Goal: Transaction & Acquisition: Book appointment/travel/reservation

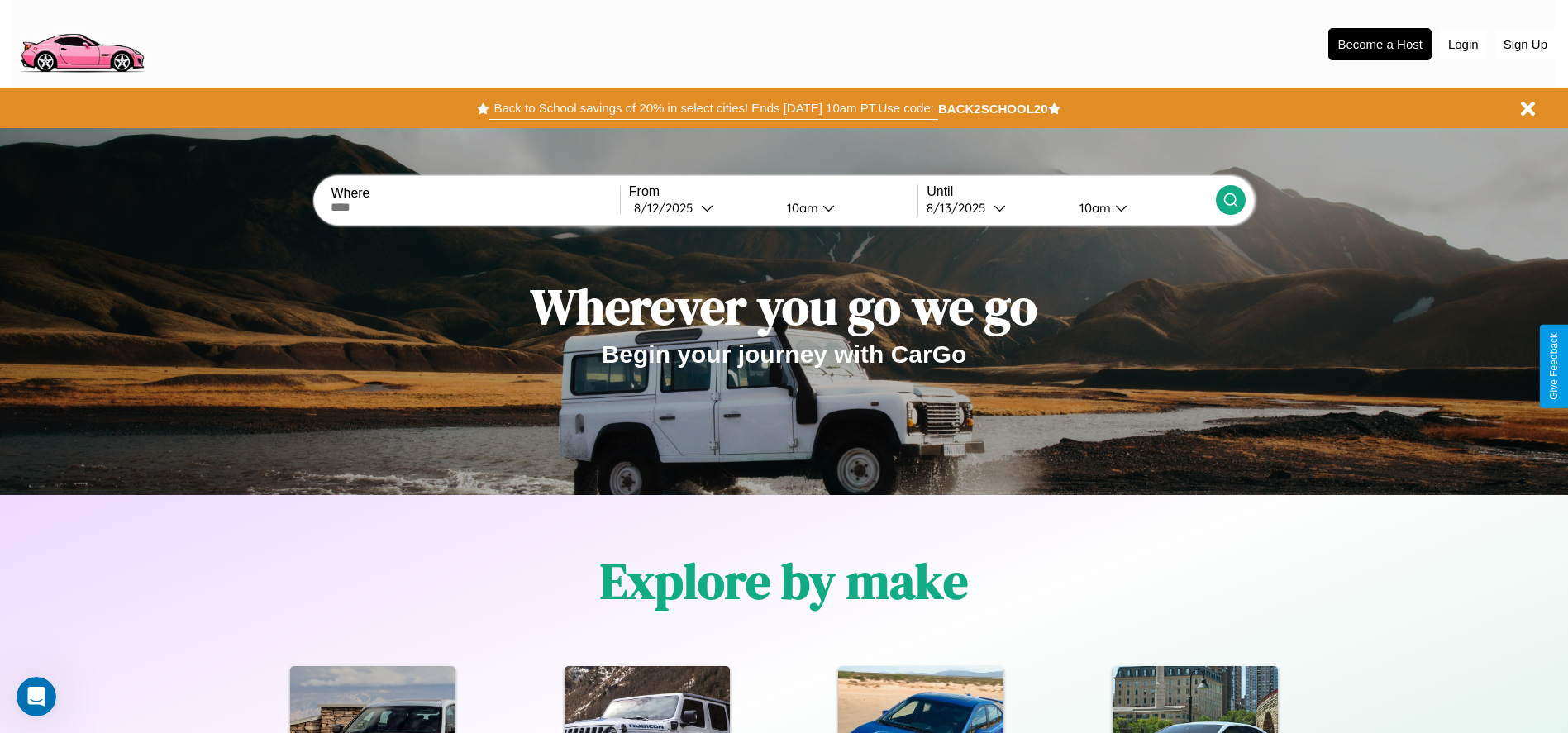
click at [713, 108] on button "Back to School savings of 20% in select cities! Ends [DATE] 10am PT. Use code:" at bounding box center [713, 109] width 448 height 23
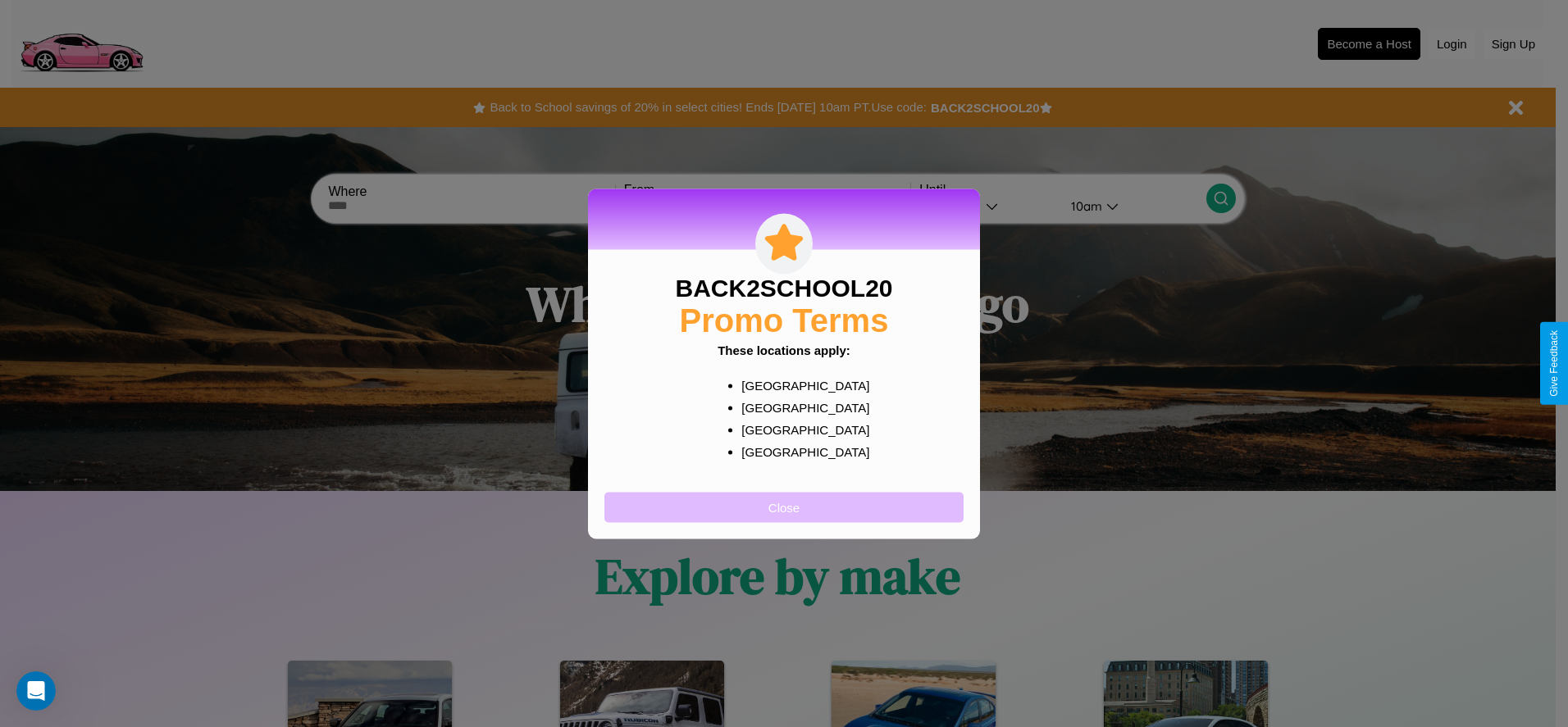
click at [784, 507] on button "Close" at bounding box center [784, 507] width 359 height 30
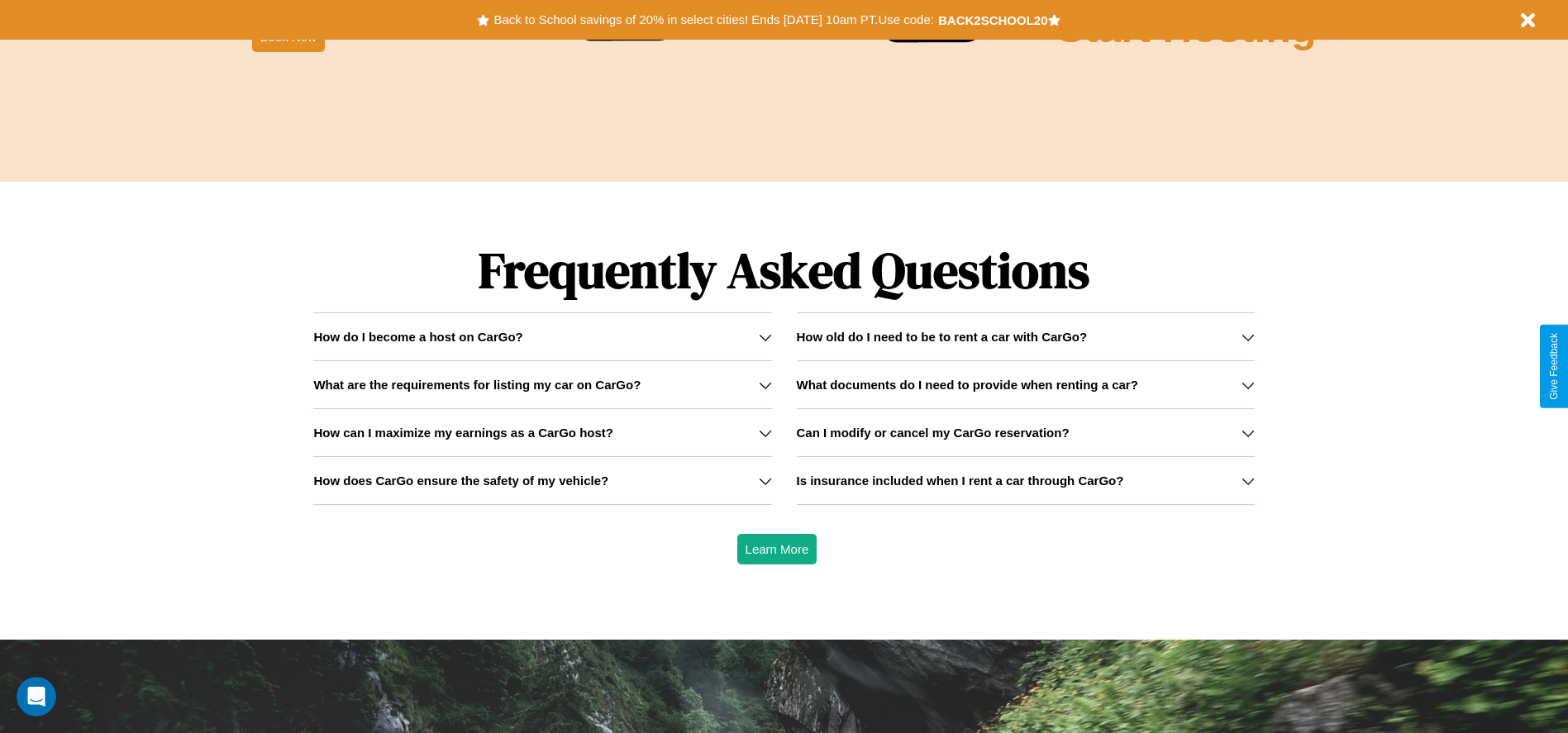
scroll to position [2371, 0]
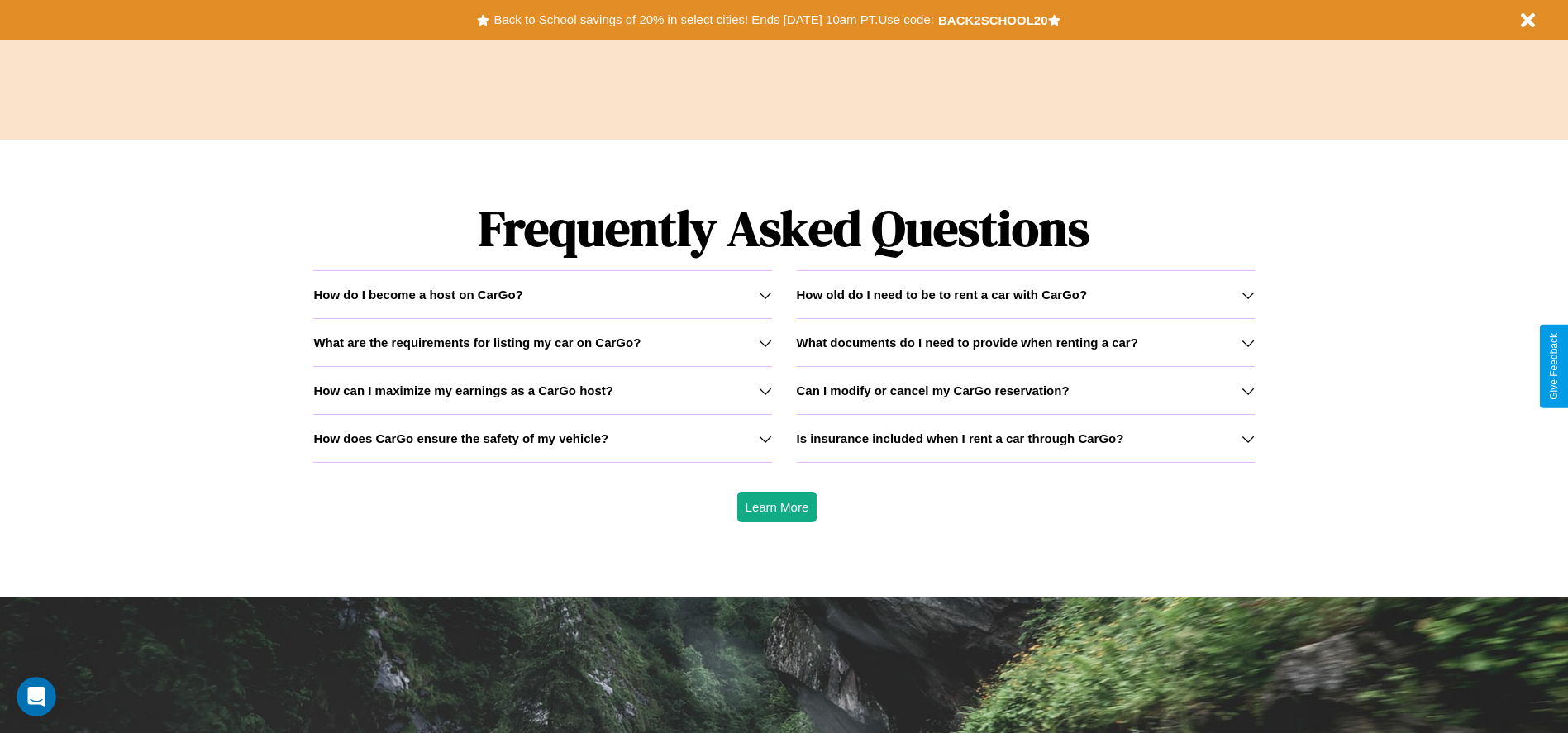
click at [1025, 438] on h3 "Is insurance included when I rent a car through CarGo?" at bounding box center [961, 439] width 327 height 14
click at [1248, 438] on icon at bounding box center [1248, 439] width 13 height 13
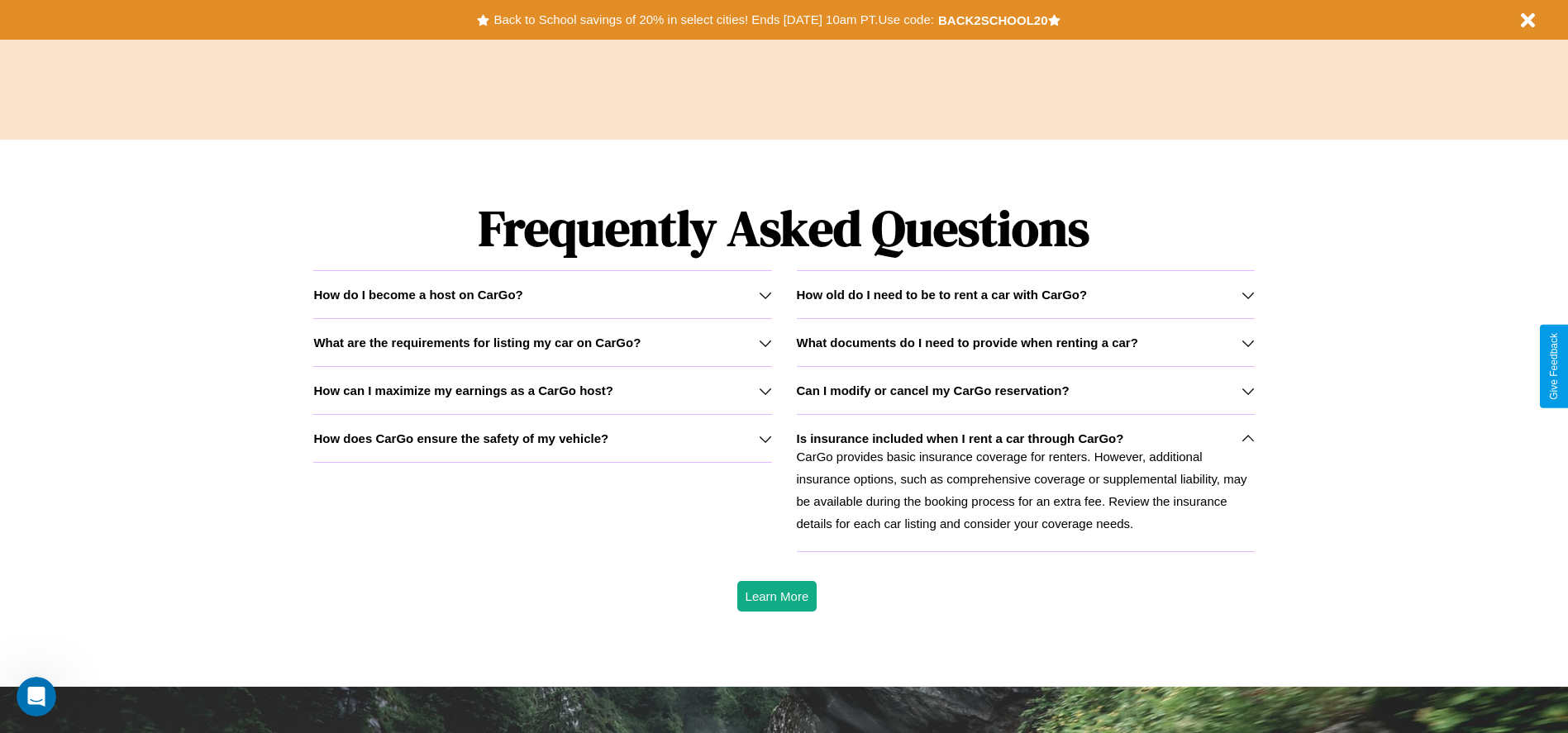
click at [1248, 294] on icon at bounding box center [1248, 295] width 13 height 13
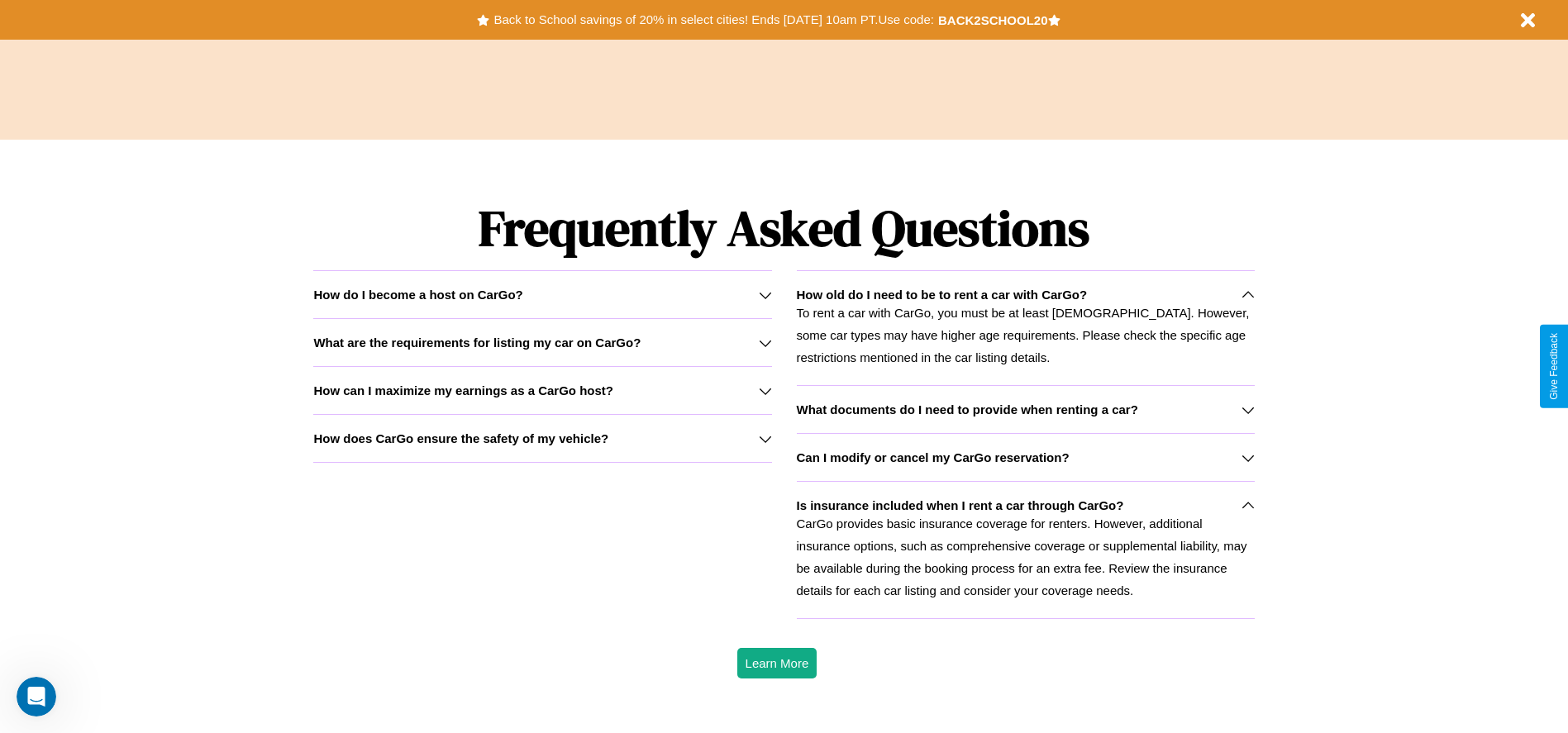
click at [1025, 457] on h3 "Can I modify or cancel my CarGo reservation?" at bounding box center [933, 458] width 273 height 14
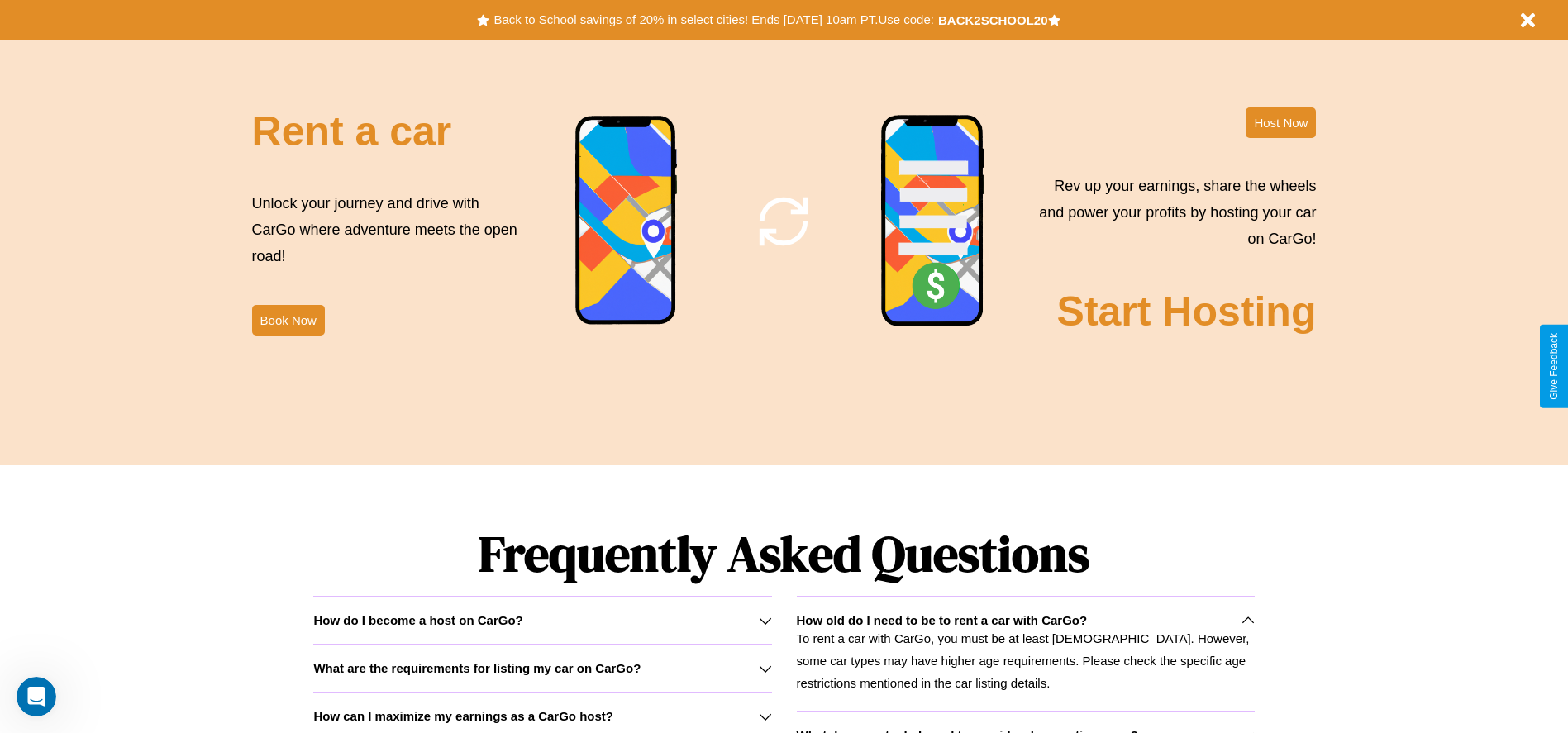
scroll to position [1999, 0]
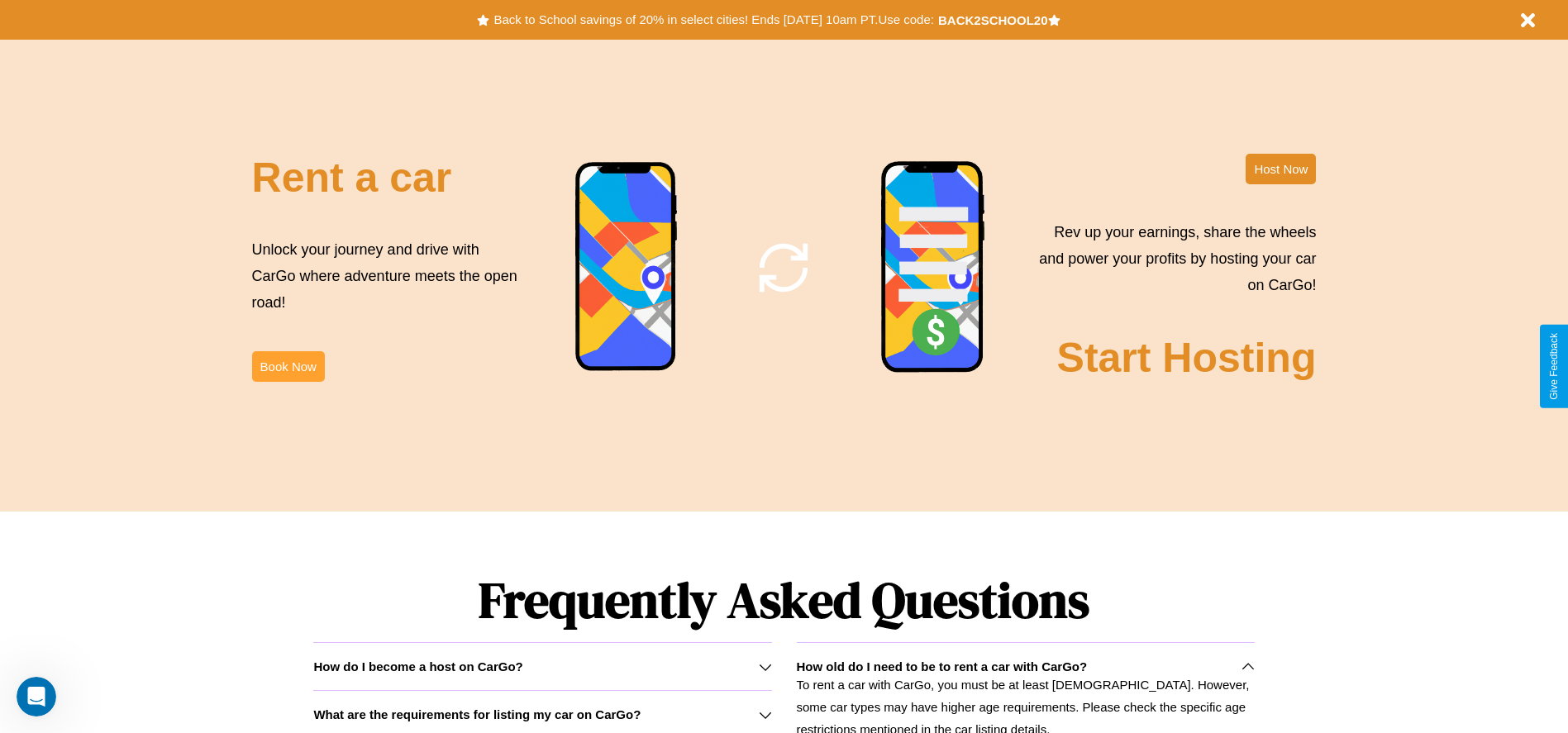
click at [288, 366] on button "Book Now" at bounding box center [288, 367] width 73 height 31
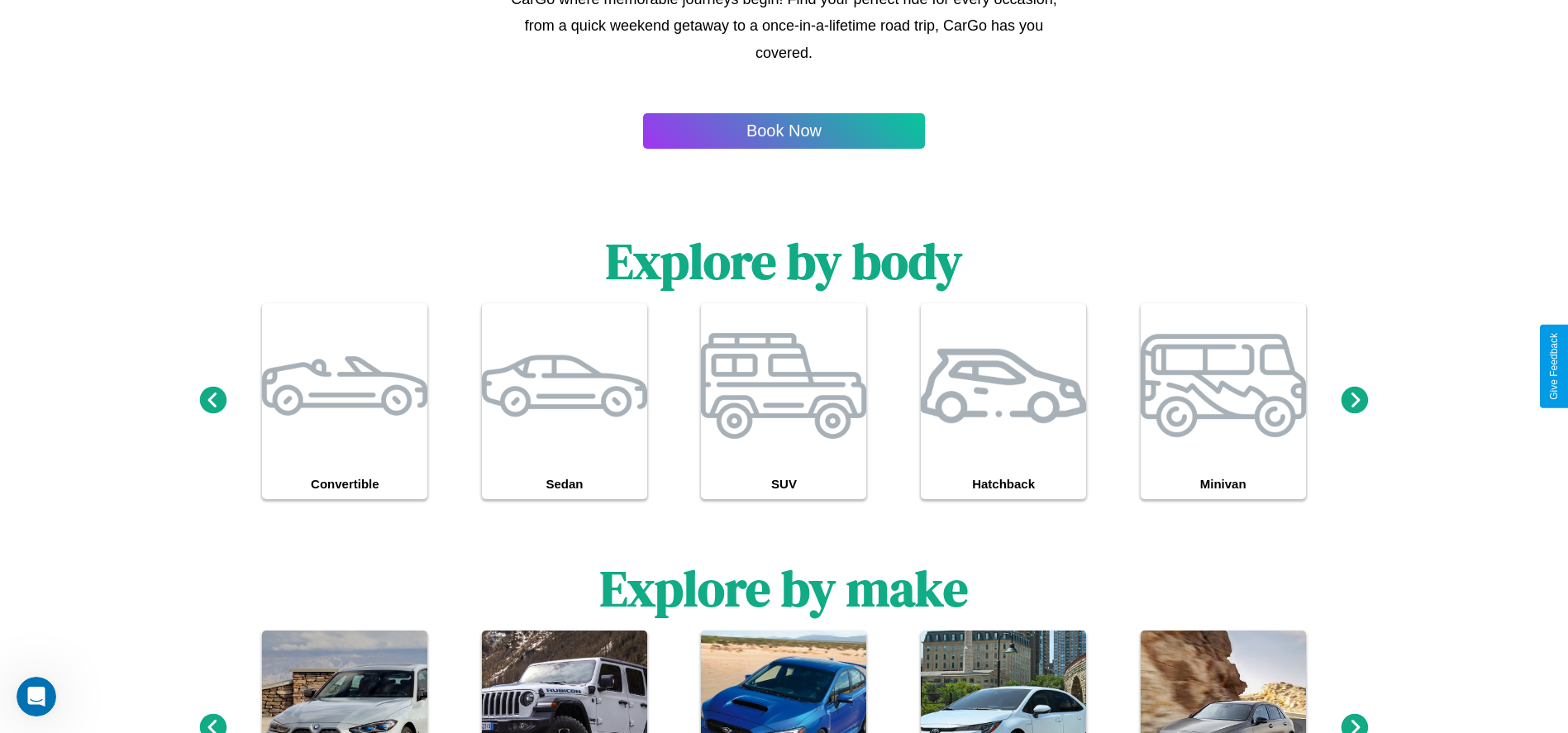
scroll to position [1201, 0]
click at [1355, 400] on icon at bounding box center [1355, 398] width 27 height 27
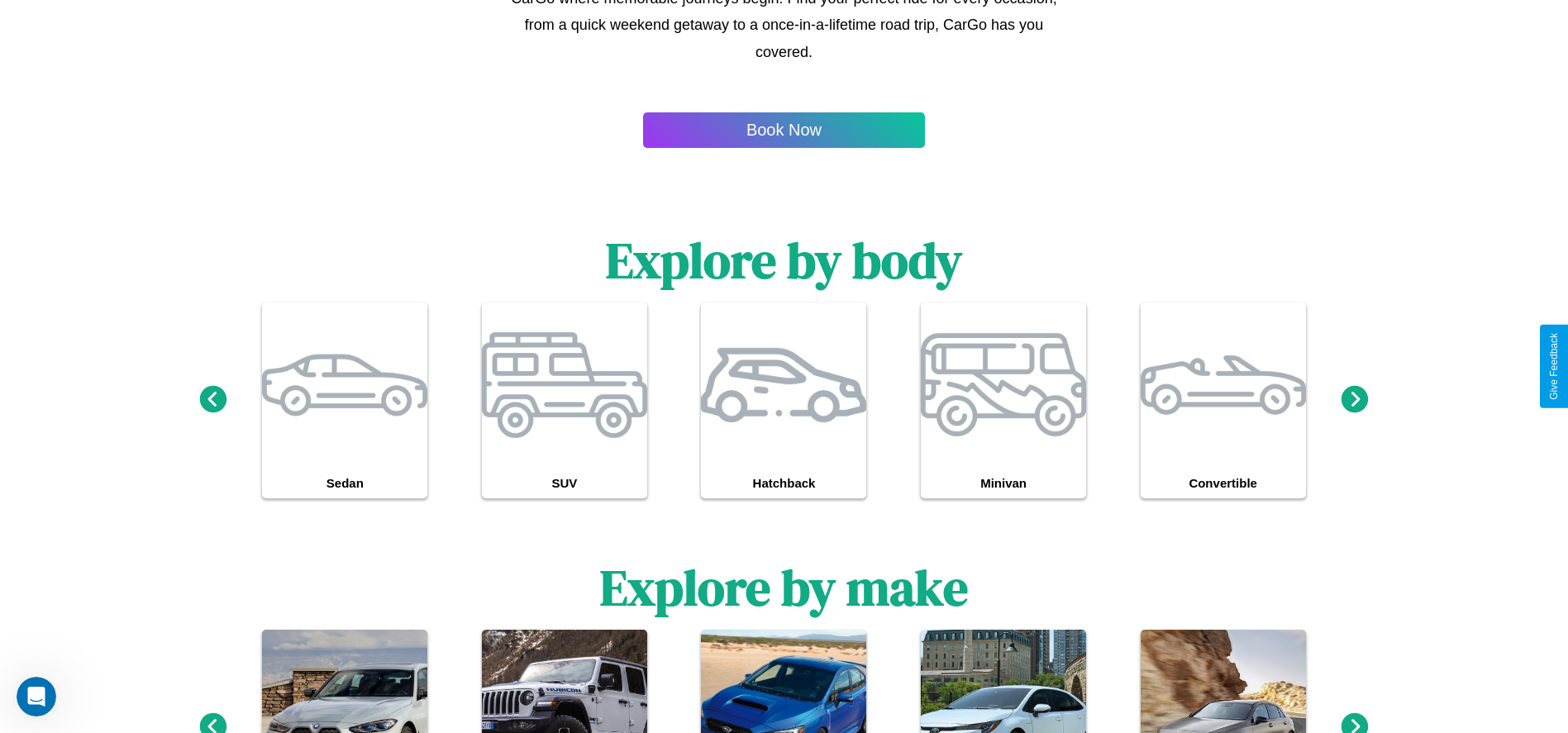
click at [1355, 400] on icon at bounding box center [1355, 398] width 27 height 27
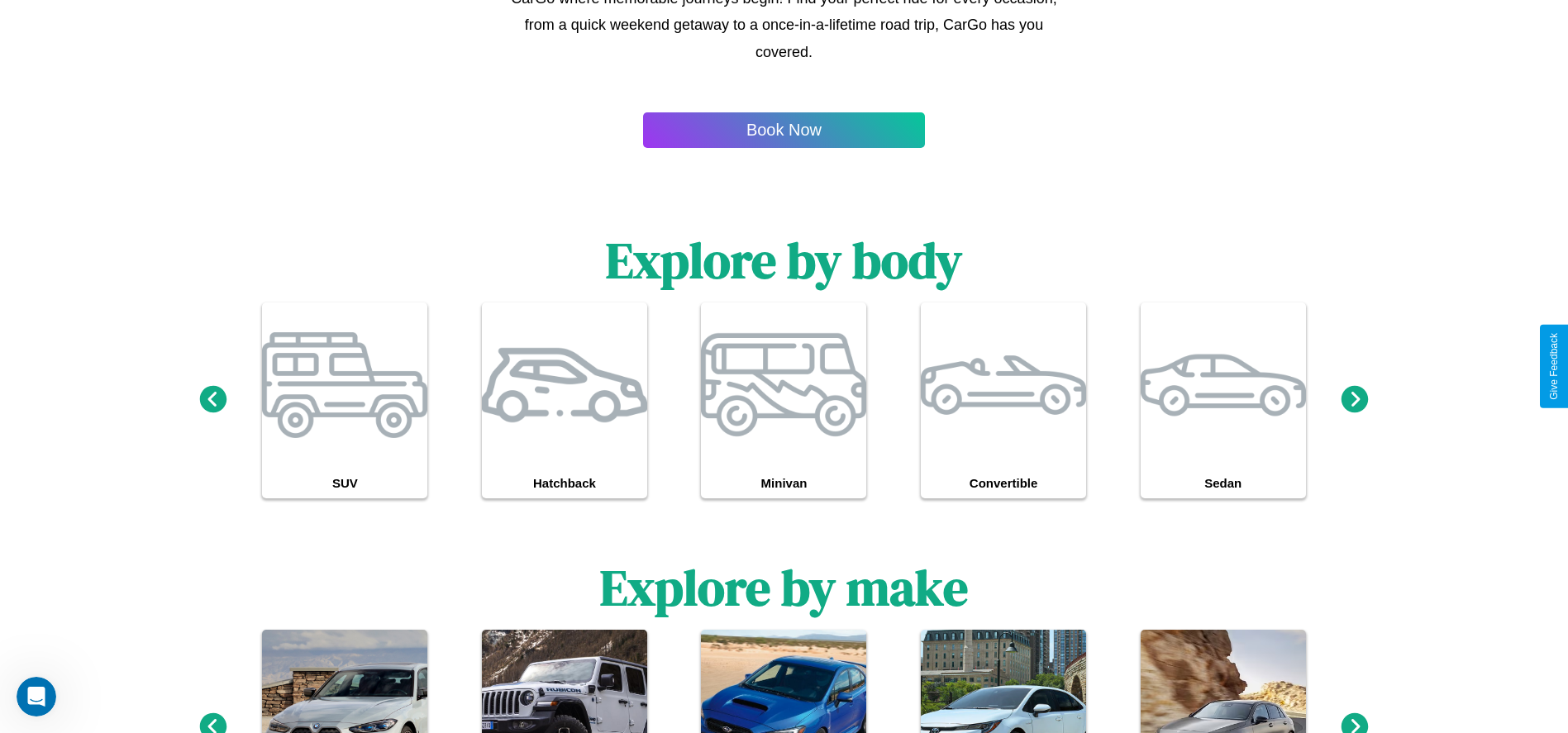
click at [1355, 400] on icon at bounding box center [1355, 398] width 27 height 27
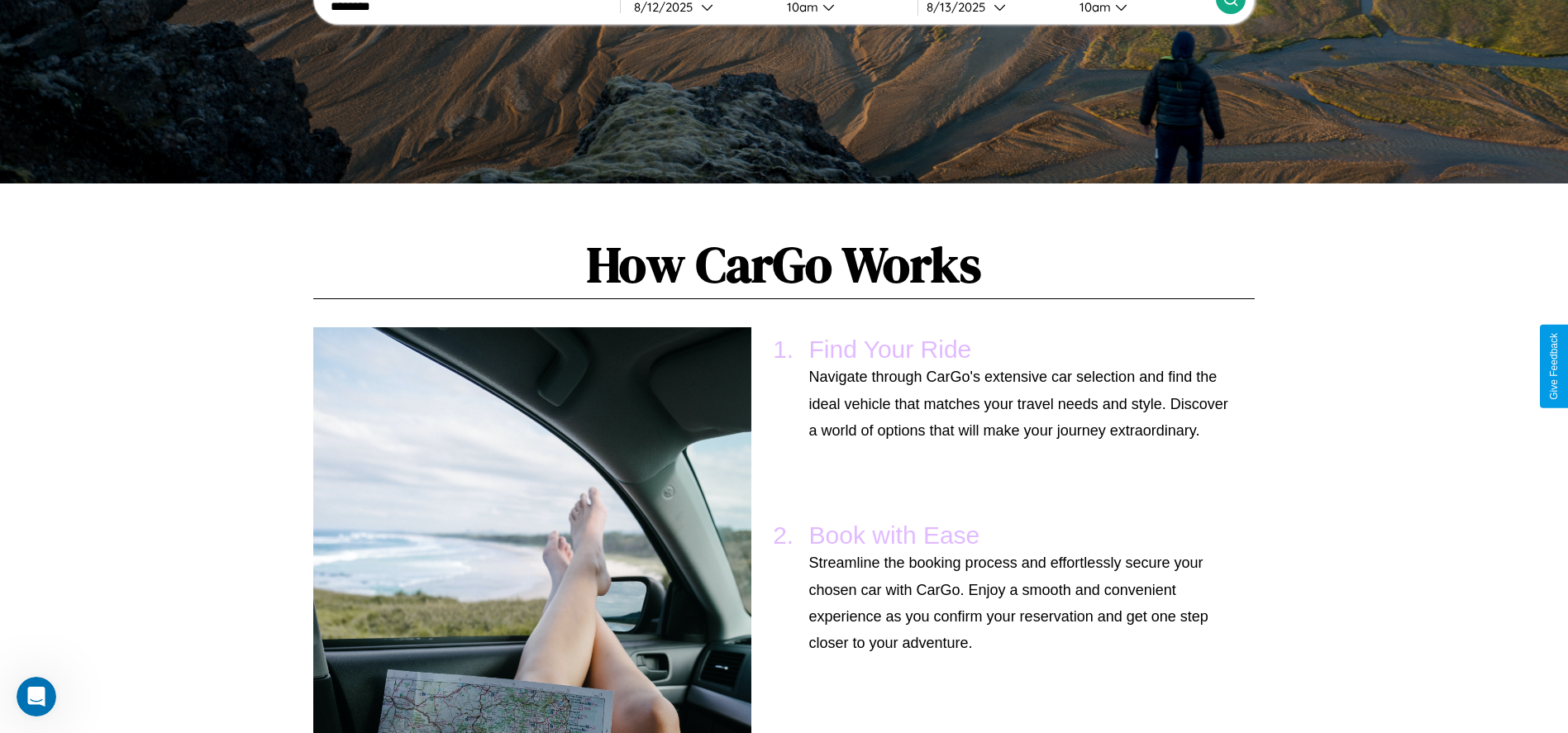
scroll to position [1215, 0]
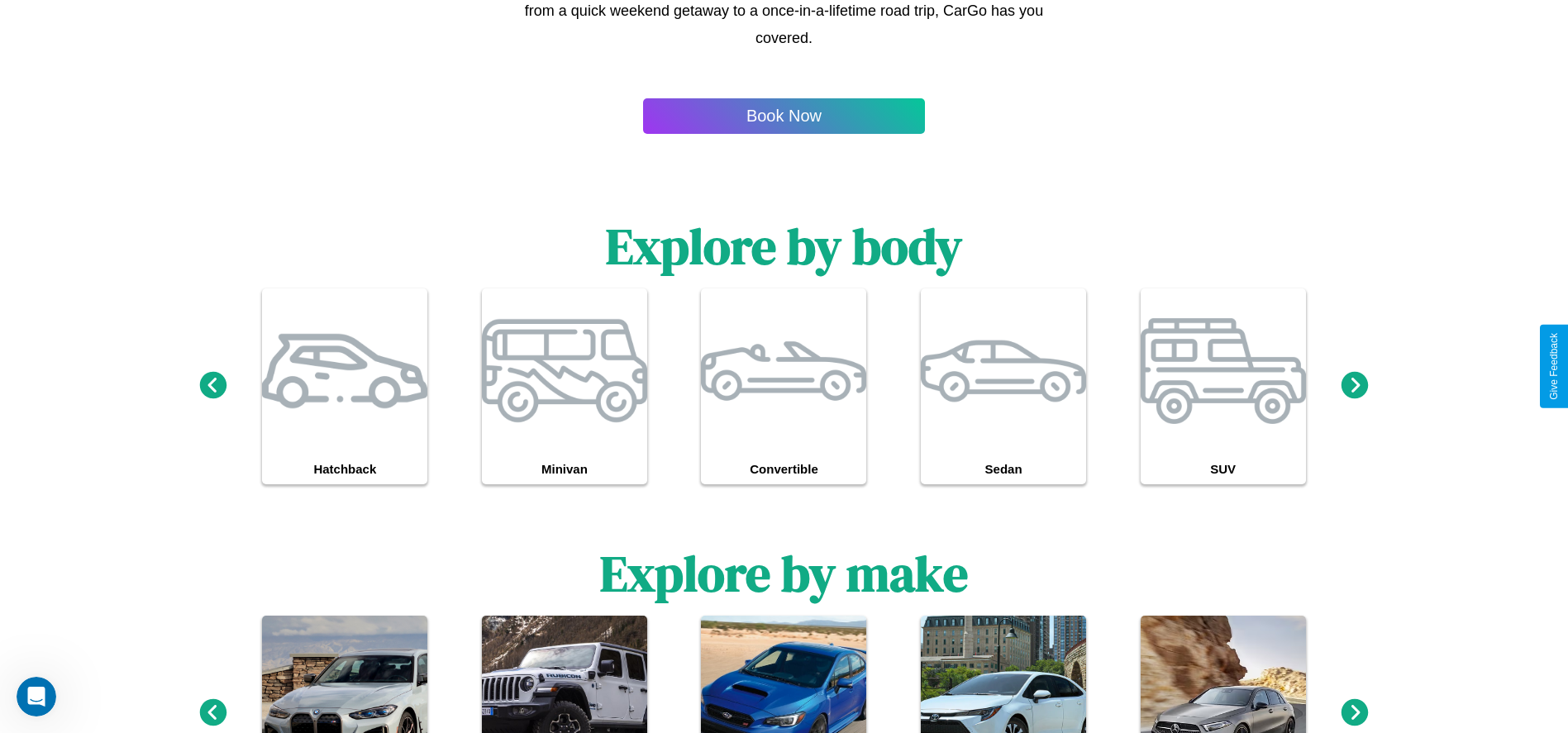
type input "********"
click at [1355, 713] on icon at bounding box center [1355, 711] width 27 height 27
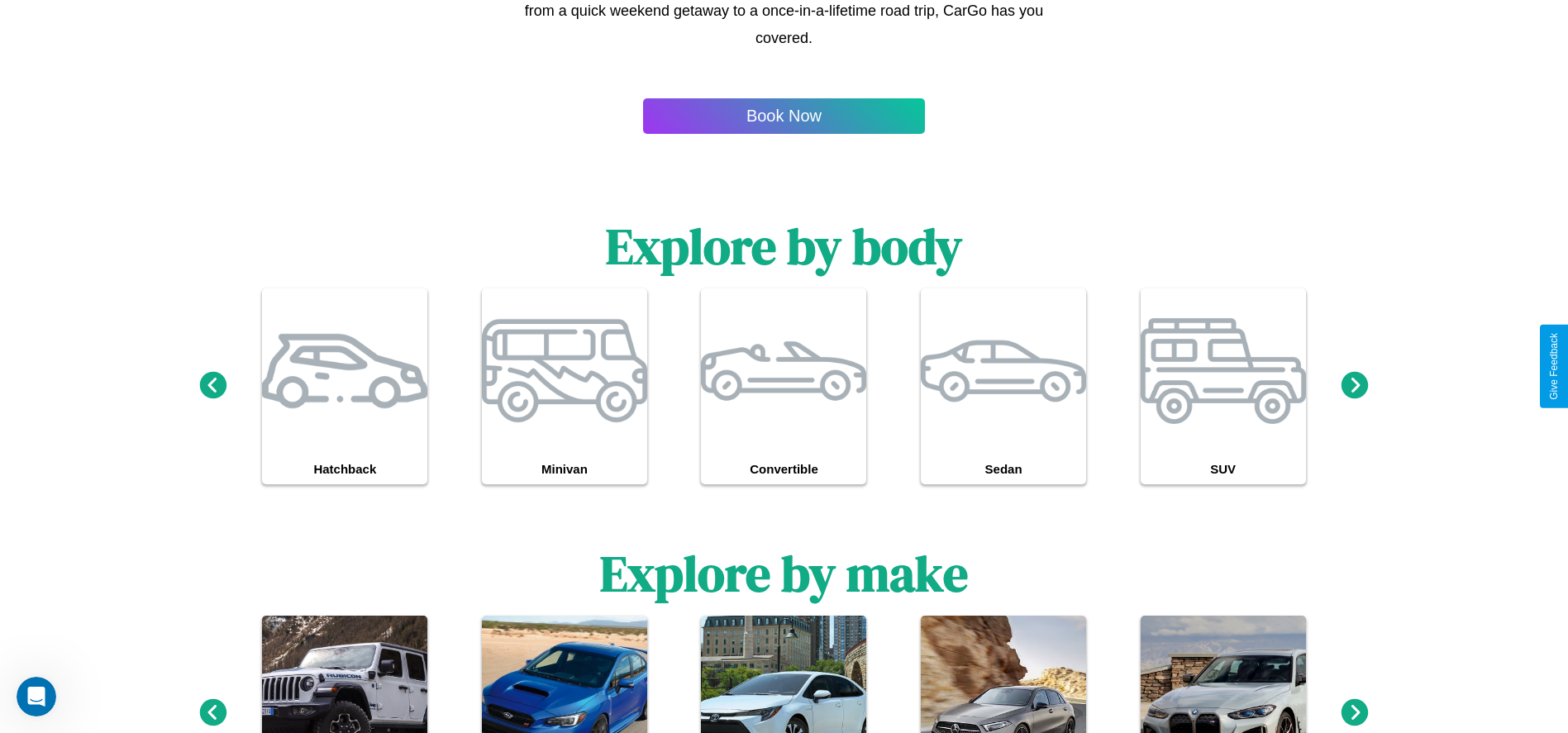
scroll to position [0, 0]
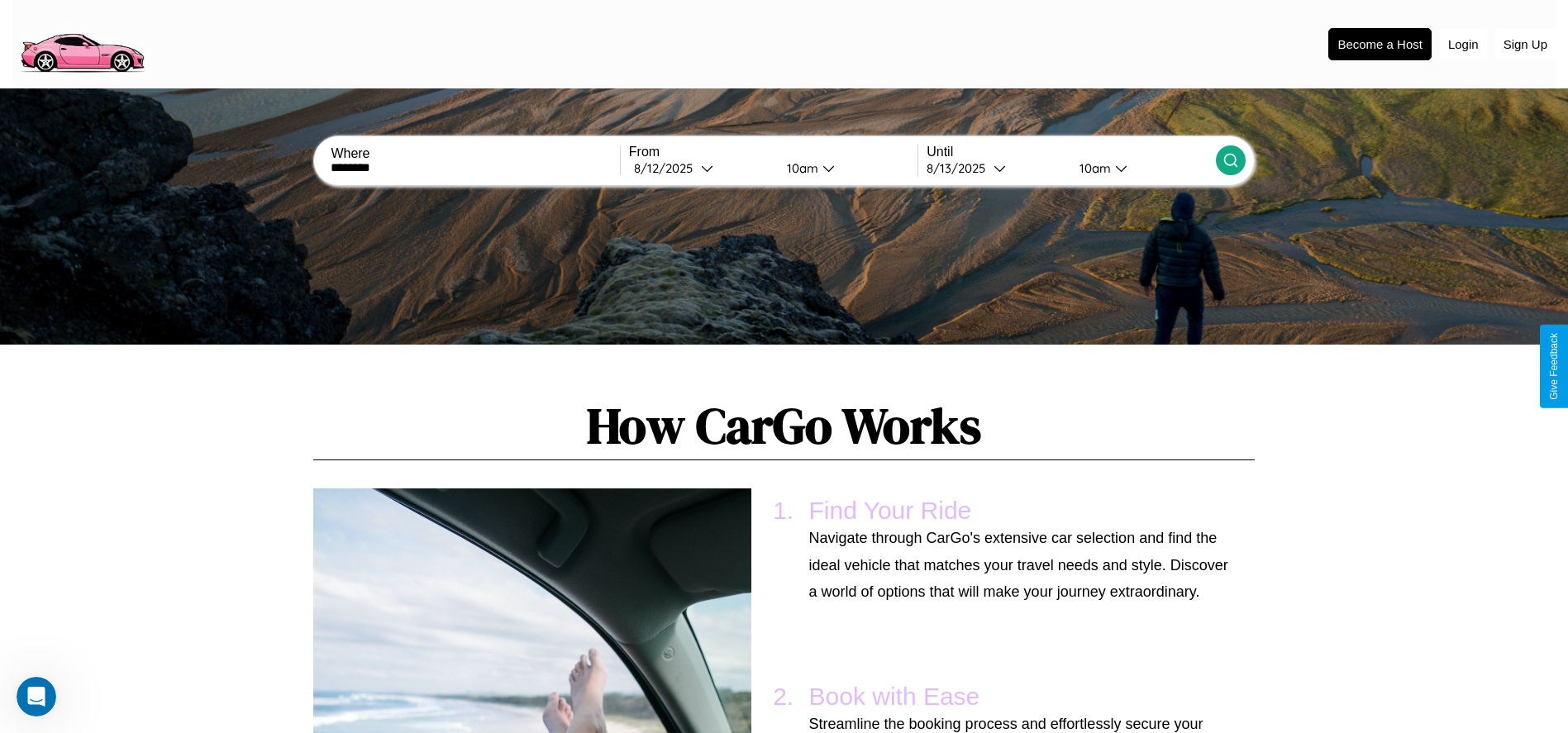
click at [1230, 160] on icon at bounding box center [1231, 160] width 16 height 16
